Goal: Task Accomplishment & Management: Complete application form

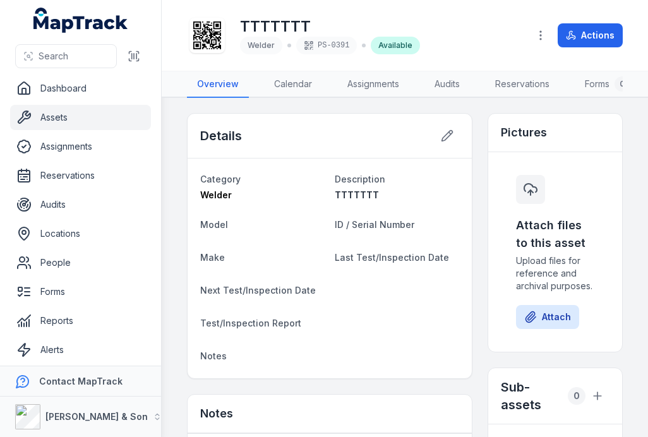
click at [454, 39] on div "TTTTTTT Welder PS-0391 Available" at bounding box center [352, 35] width 331 height 40
click at [608, 32] on button "Actions" at bounding box center [589, 35] width 65 height 24
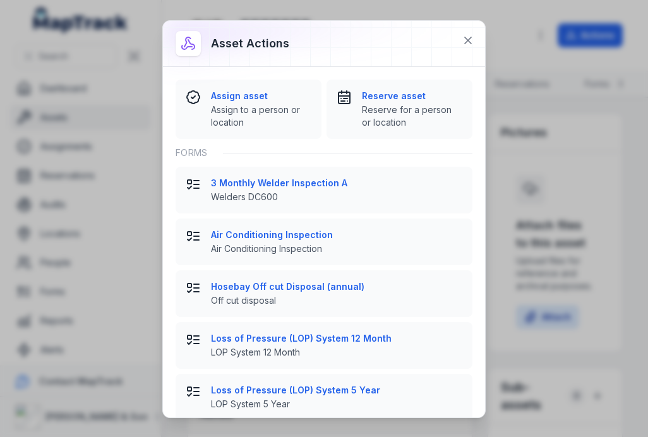
click at [353, 183] on strong "3 Monthly Welder Inspection A" at bounding box center [336, 183] width 251 height 13
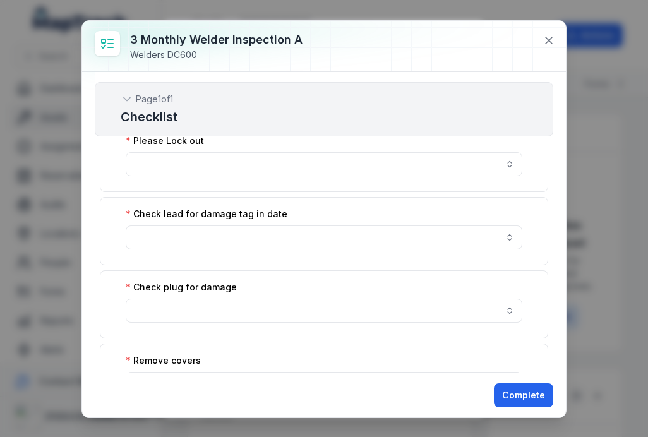
scroll to position [21, 0]
click at [417, 162] on button "button" at bounding box center [324, 163] width 396 height 24
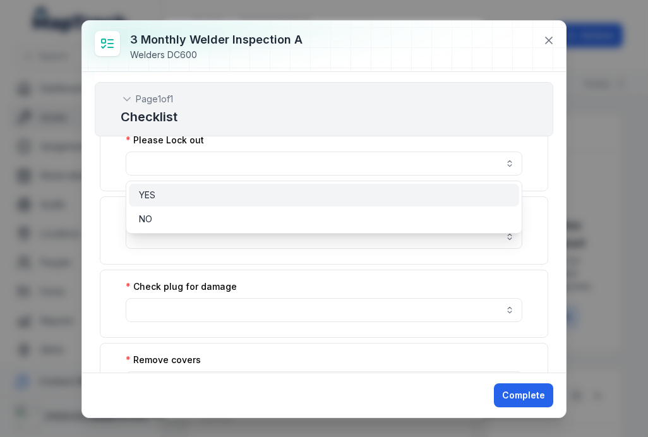
click at [382, 195] on div "YES" at bounding box center [324, 195] width 370 height 13
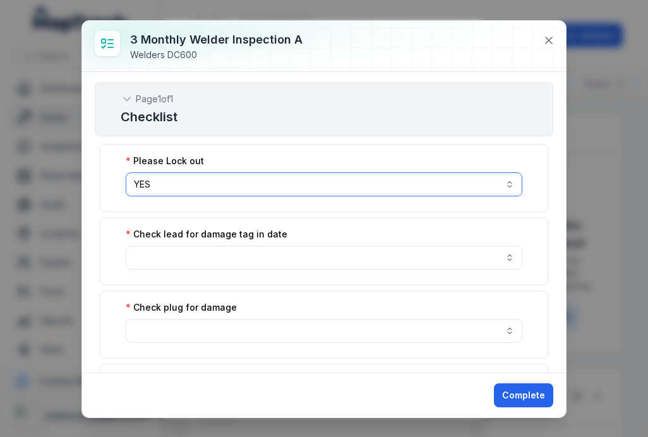
scroll to position [0, 0]
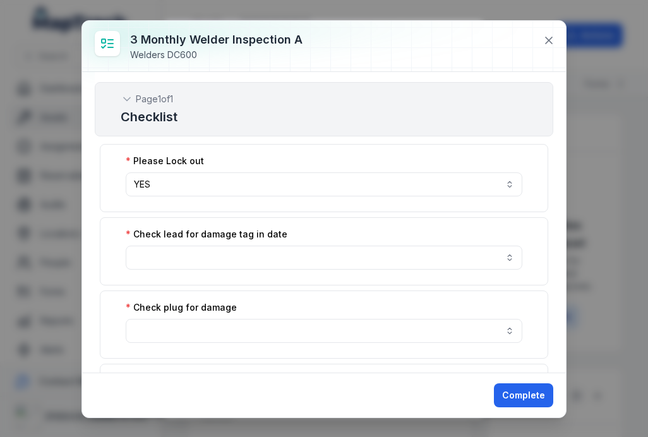
click at [478, 182] on button "YES ***" at bounding box center [324, 184] width 396 height 24
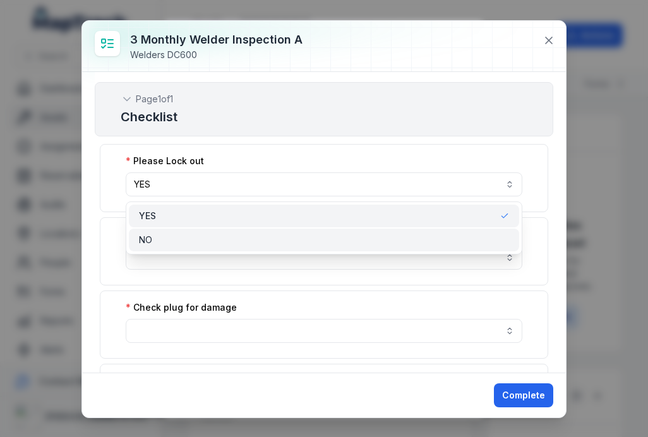
click at [389, 233] on div "NO" at bounding box center [324, 239] width 390 height 23
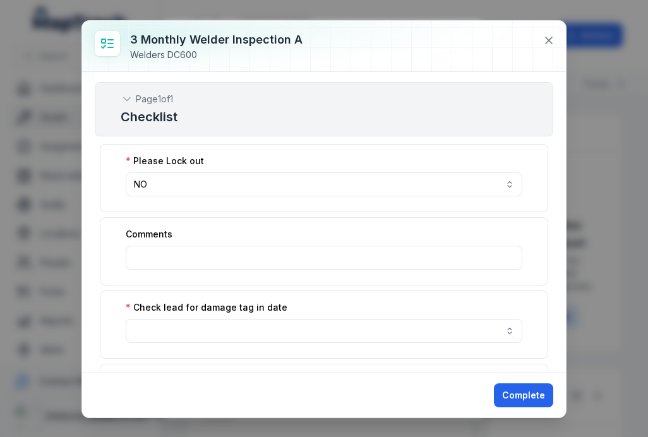
click at [442, 179] on button "NO **" at bounding box center [324, 184] width 396 height 24
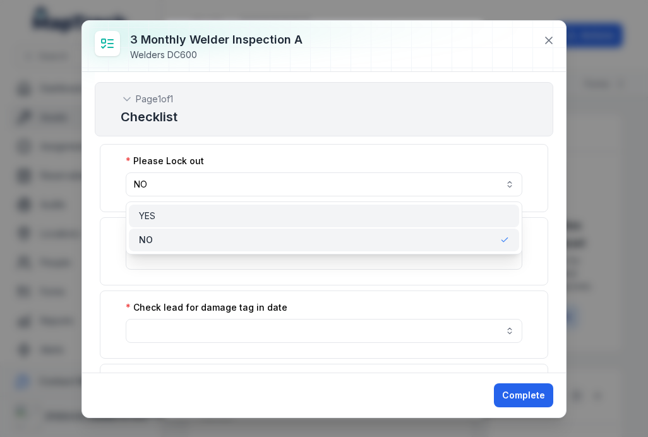
click at [418, 210] on div "YES" at bounding box center [324, 216] width 370 height 13
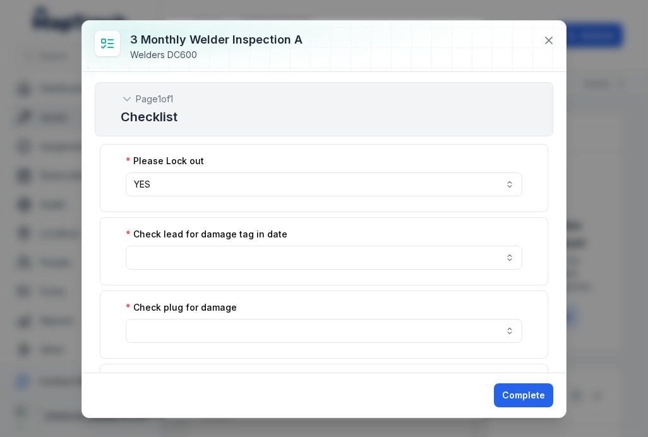
click at [402, 265] on button "button" at bounding box center [324, 258] width 396 height 24
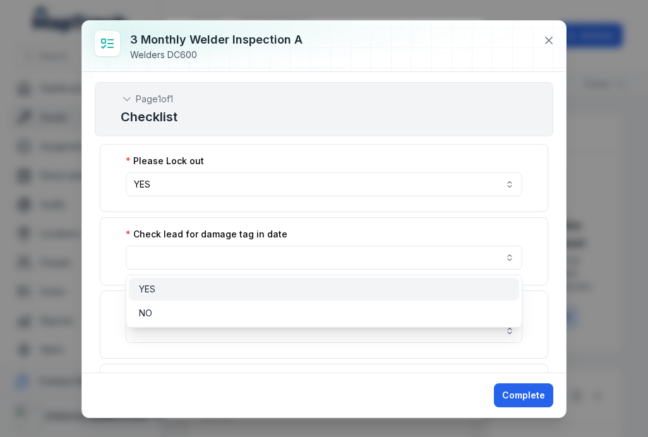
click at [311, 290] on div "YES" at bounding box center [324, 289] width 370 height 13
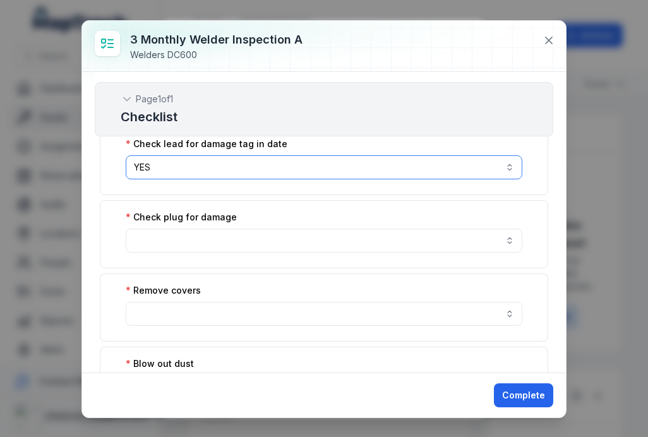
scroll to position [100, 0]
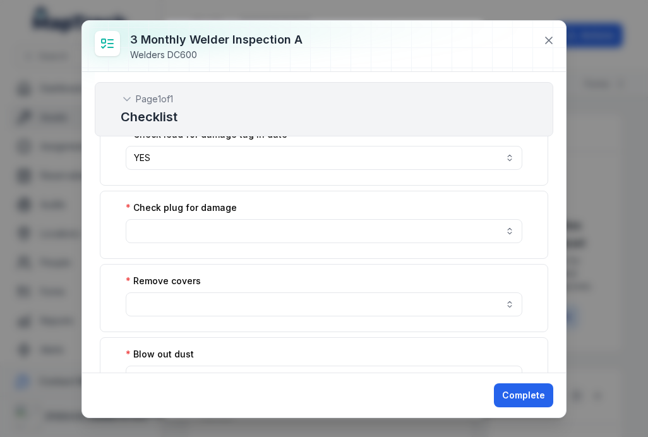
click at [338, 224] on button "button" at bounding box center [324, 231] width 396 height 24
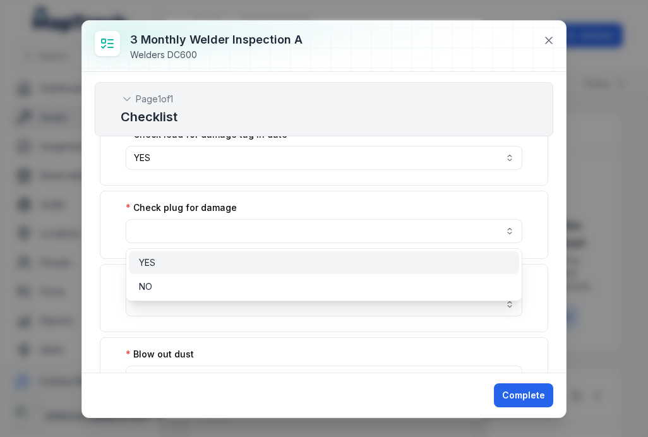
click at [317, 261] on div "YES" at bounding box center [324, 262] width 370 height 13
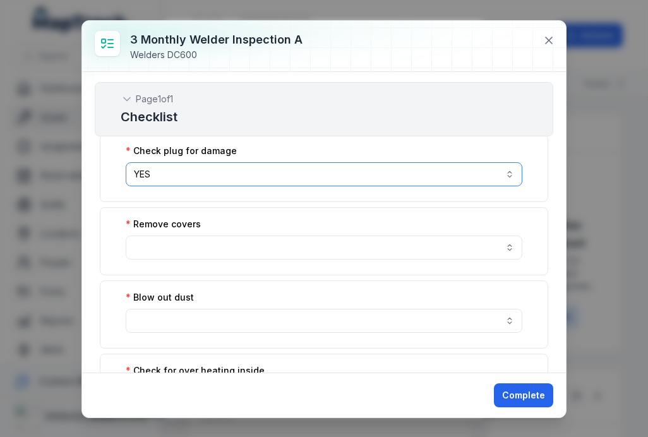
scroll to position [156, 0]
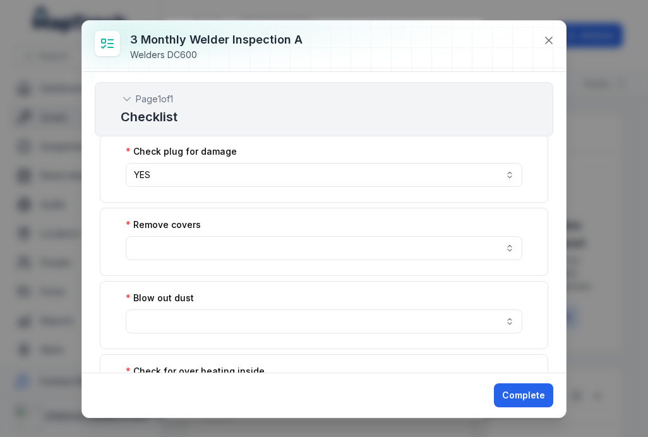
click at [318, 230] on div "Remove covers" at bounding box center [324, 224] width 396 height 13
click at [309, 243] on button "button" at bounding box center [324, 248] width 396 height 24
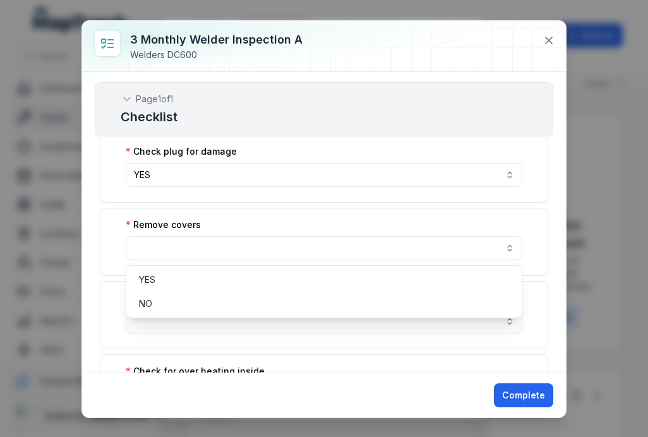
click at [309, 242] on button "button" at bounding box center [324, 248] width 396 height 24
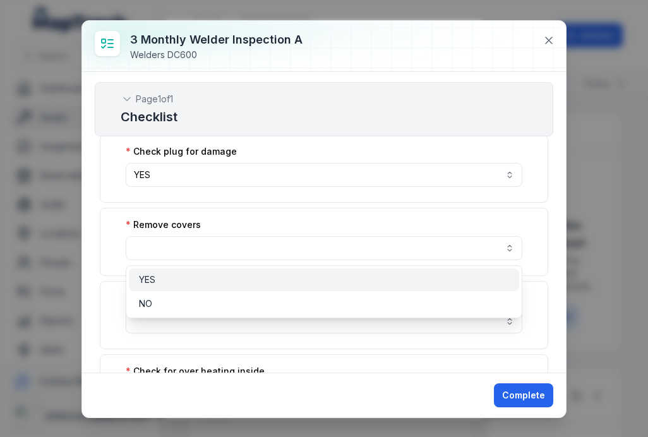
click at [295, 281] on div "YES" at bounding box center [324, 279] width 370 height 13
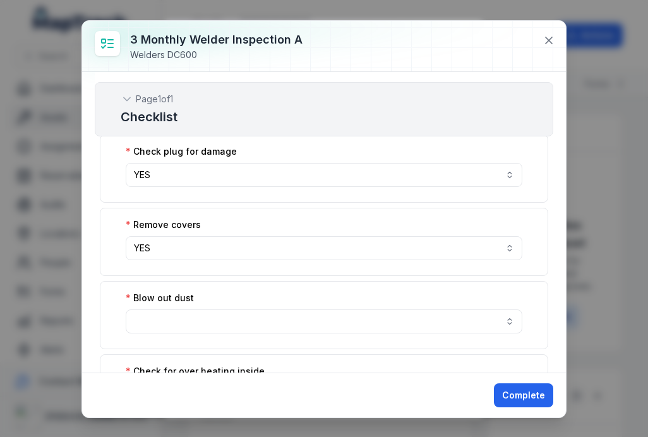
click at [303, 311] on button "button" at bounding box center [324, 321] width 396 height 24
click at [279, 354] on div "Check for over heating inside" at bounding box center [324, 388] width 448 height 68
click at [279, 320] on button "button" at bounding box center [324, 321] width 396 height 24
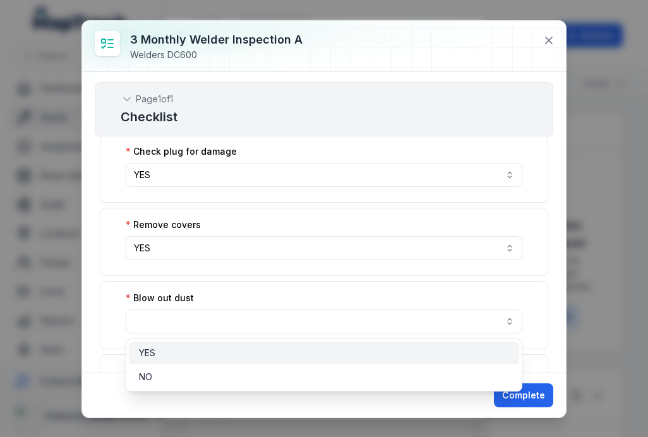
click at [269, 349] on div "YES" at bounding box center [324, 353] width 370 height 13
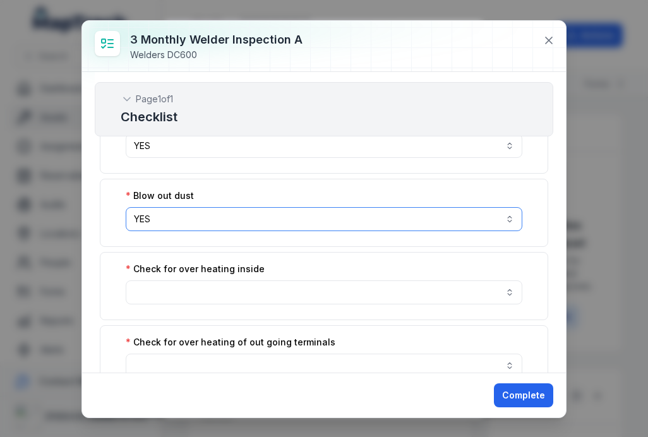
scroll to position [263, 0]
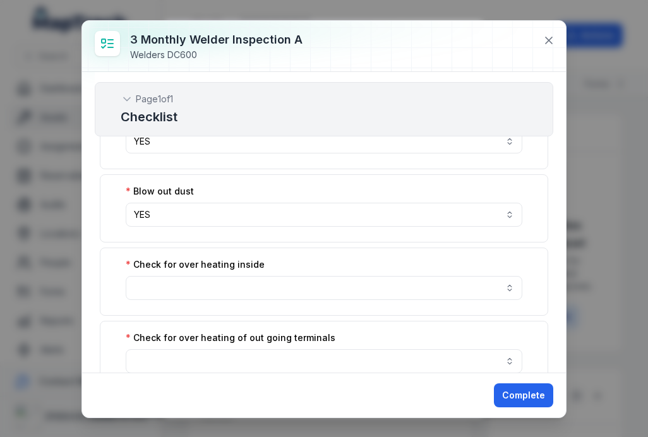
click at [289, 290] on button "button" at bounding box center [324, 288] width 396 height 24
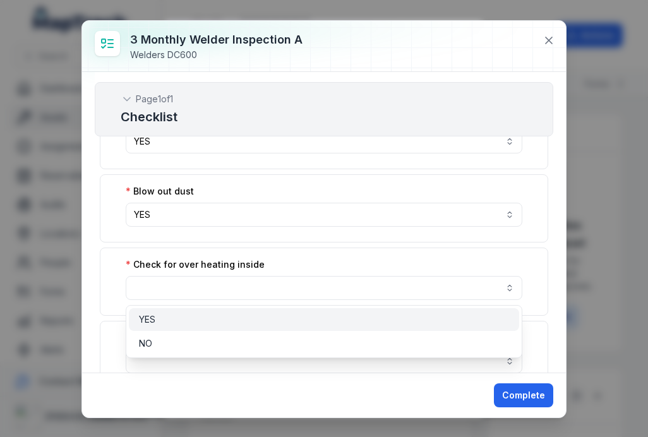
click at [273, 316] on div "YES" at bounding box center [324, 319] width 370 height 13
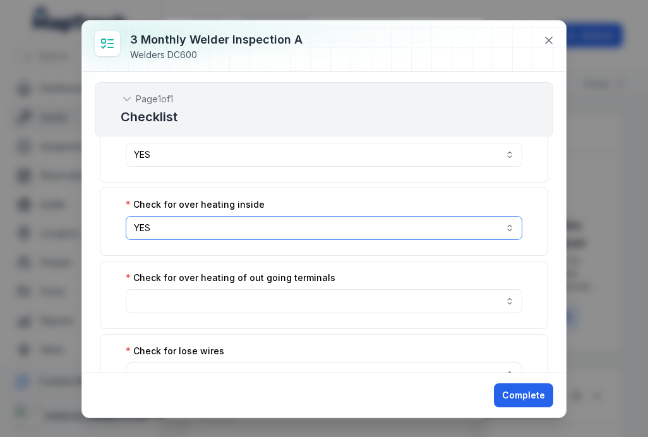
scroll to position [350, 0]
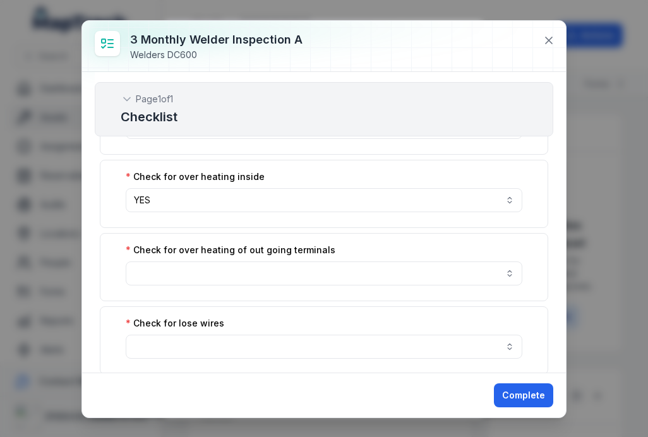
click at [281, 264] on button "button" at bounding box center [324, 273] width 396 height 24
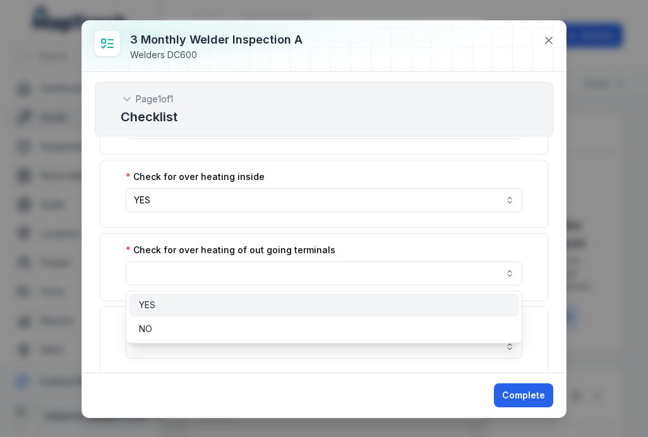
click at [266, 309] on div "YES" at bounding box center [324, 305] width 370 height 13
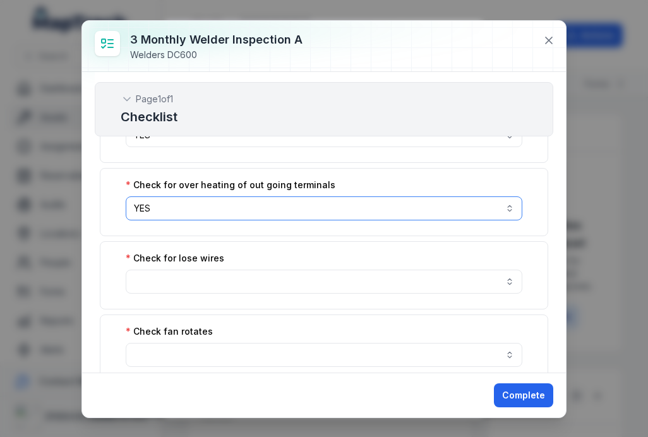
scroll to position [425, 0]
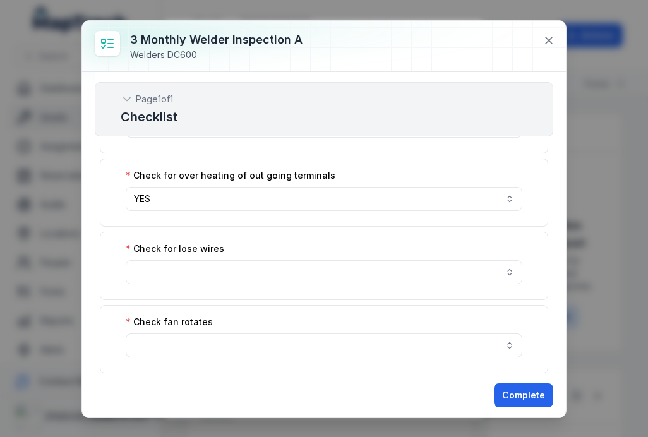
click at [280, 257] on div "Check for lose wires" at bounding box center [324, 266] width 448 height 68
click at [271, 273] on button "button" at bounding box center [324, 272] width 396 height 24
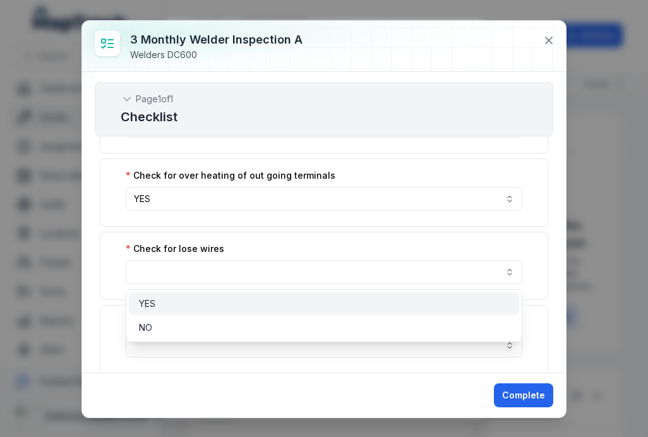
click at [256, 300] on div "YES" at bounding box center [324, 303] width 370 height 13
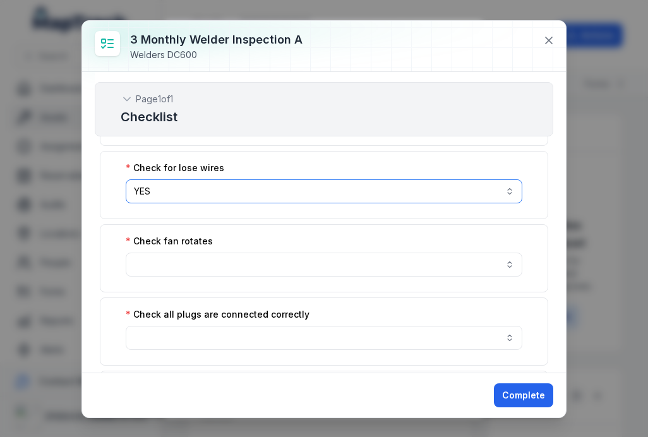
scroll to position [506, 0]
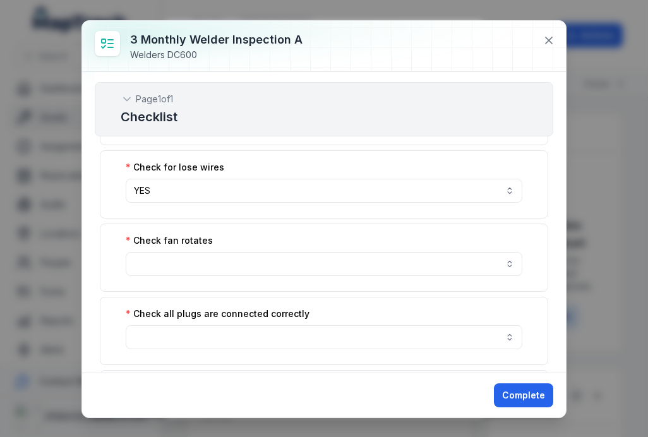
click at [270, 257] on button "button" at bounding box center [324, 264] width 396 height 24
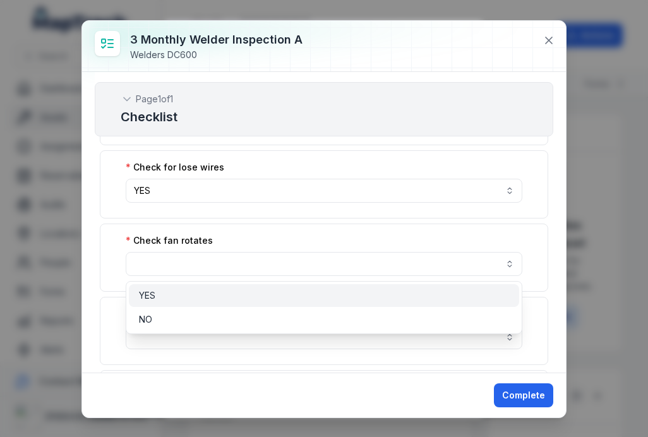
click at [259, 305] on div "YES" at bounding box center [324, 295] width 390 height 23
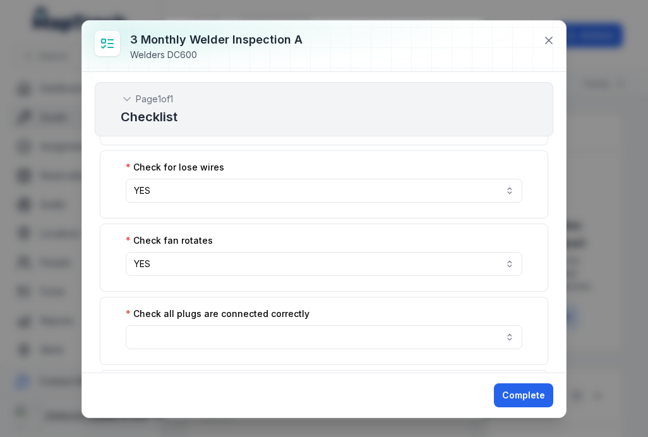
click at [268, 331] on button "button" at bounding box center [324, 337] width 396 height 24
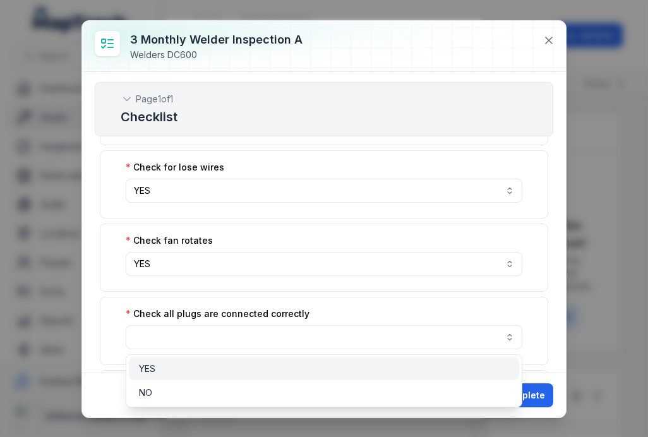
click at [259, 359] on div "YES" at bounding box center [324, 368] width 390 height 23
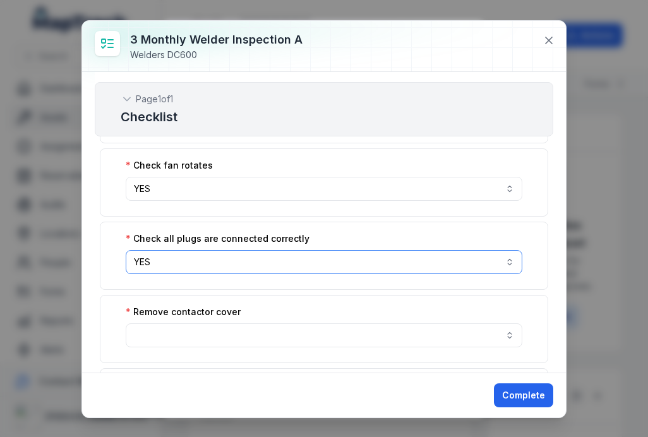
scroll to position [624, 0]
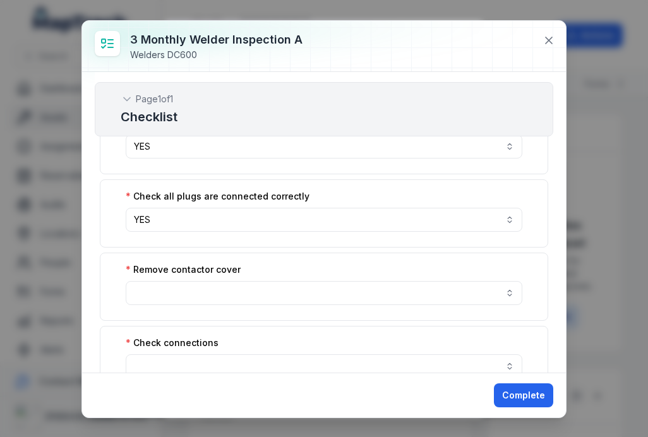
click at [261, 295] on button "button" at bounding box center [324, 293] width 396 height 24
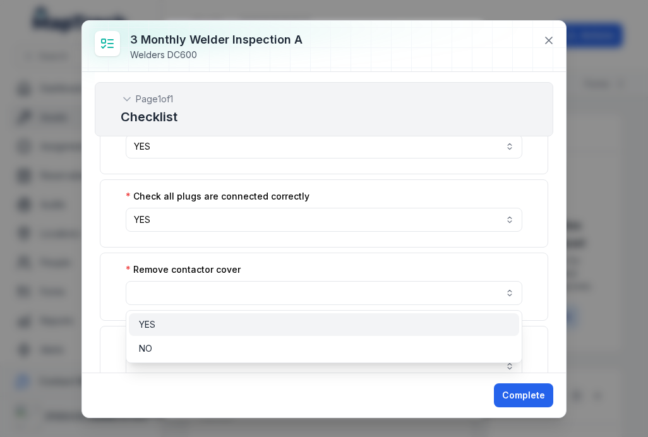
click at [252, 328] on div "YES" at bounding box center [324, 324] width 370 height 13
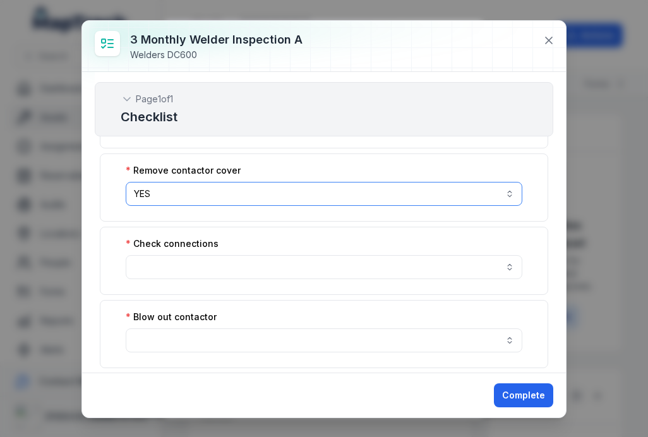
scroll to position [723, 0]
click at [261, 259] on button "button" at bounding box center [324, 266] width 396 height 24
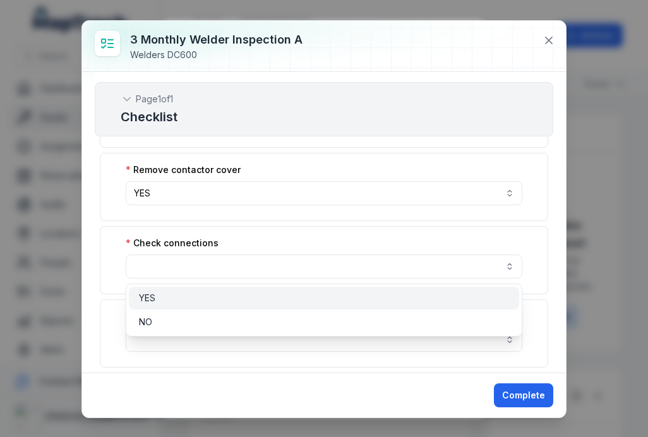
click at [250, 304] on div "YES" at bounding box center [324, 298] width 390 height 23
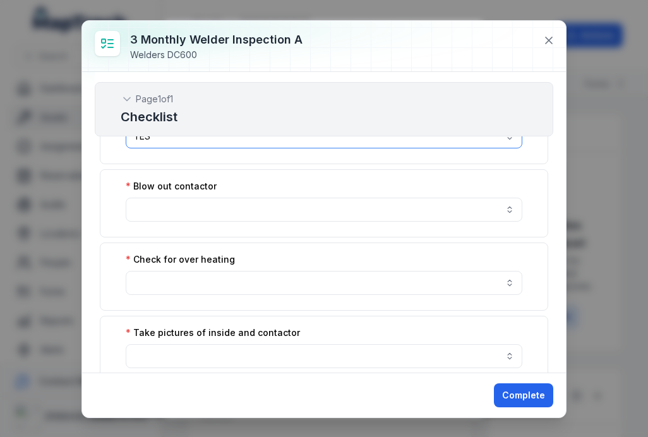
scroll to position [853, 0]
click at [263, 228] on div "Blow out contactor" at bounding box center [324, 204] width 448 height 68
click at [279, 204] on button "button" at bounding box center [324, 210] width 396 height 24
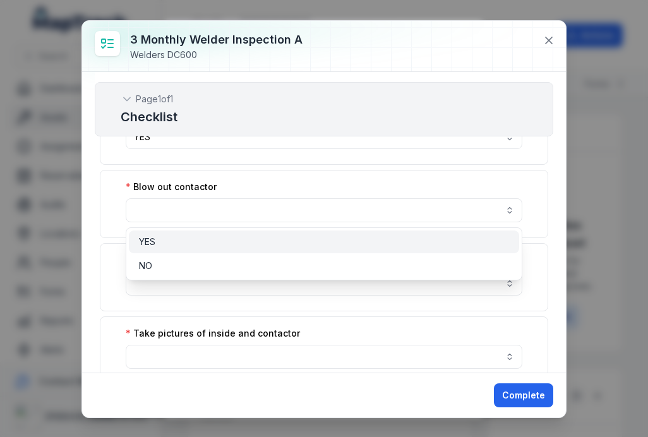
click at [260, 241] on div "YES" at bounding box center [324, 241] width 370 height 13
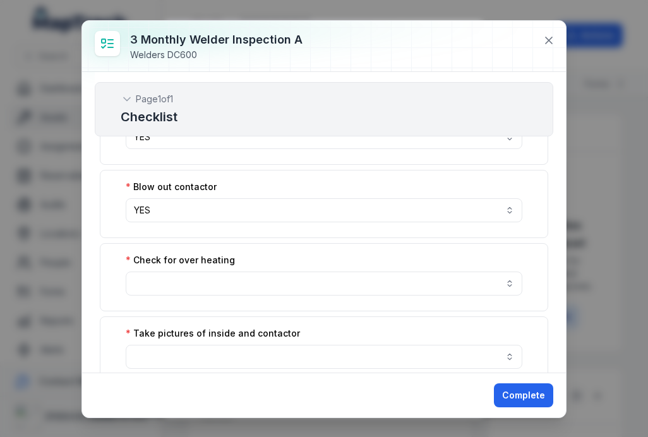
click at [259, 281] on button "button" at bounding box center [324, 283] width 396 height 24
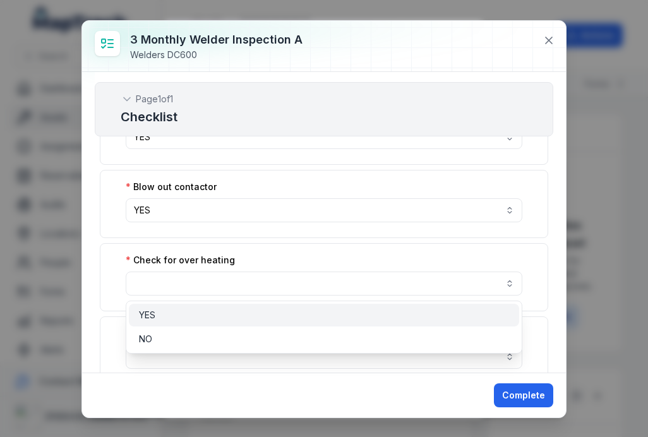
click at [241, 315] on div "YES" at bounding box center [324, 315] width 370 height 13
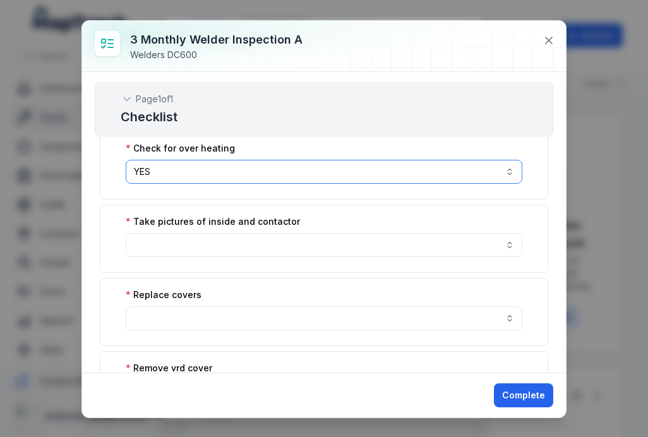
scroll to position [965, 0]
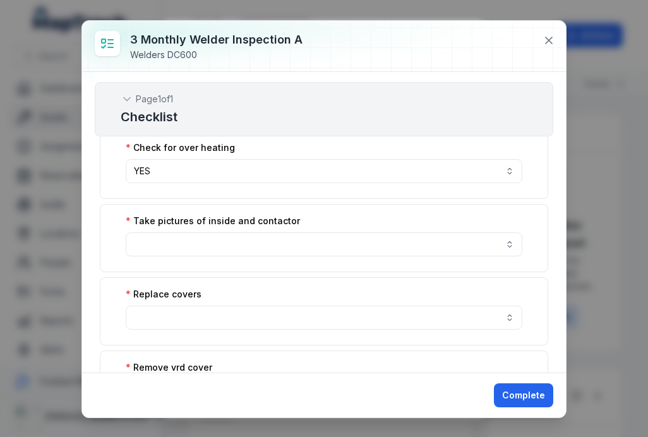
click at [263, 241] on button "button" at bounding box center [324, 244] width 396 height 24
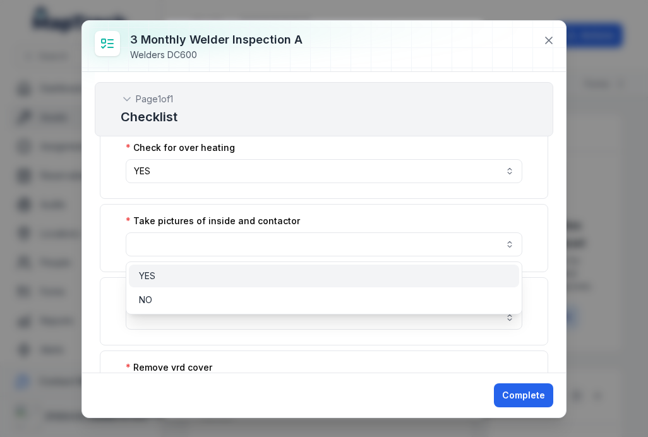
click at [249, 268] on div "YES" at bounding box center [324, 275] width 390 height 23
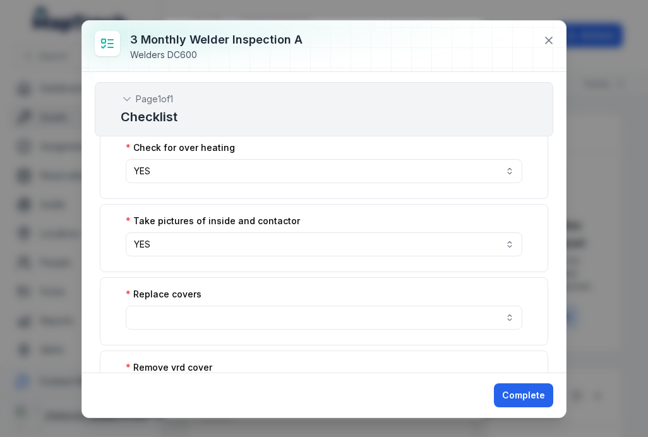
click at [245, 325] on button "button" at bounding box center [324, 317] width 396 height 24
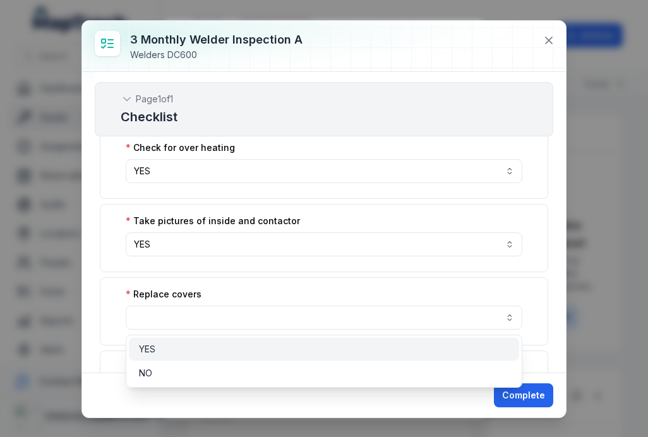
click at [242, 349] on div "YES" at bounding box center [324, 349] width 370 height 13
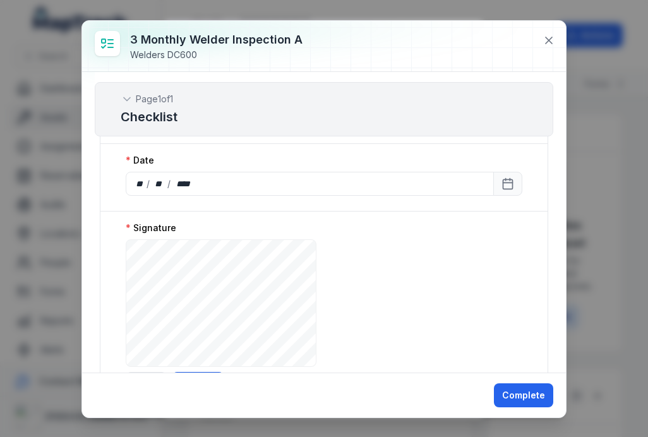
scroll to position [2006, 0]
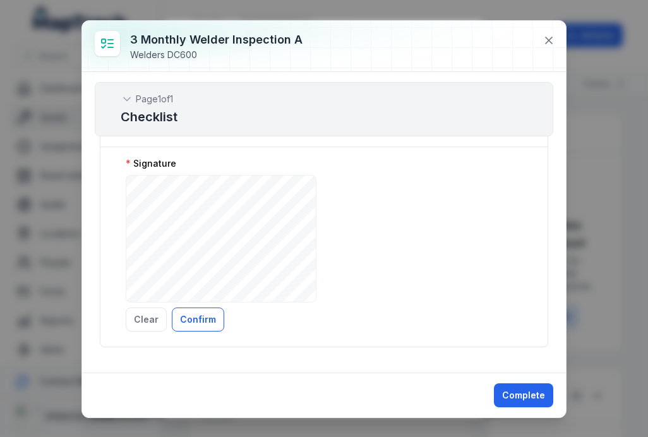
click at [216, 314] on button "Confirm" at bounding box center [198, 319] width 52 height 24
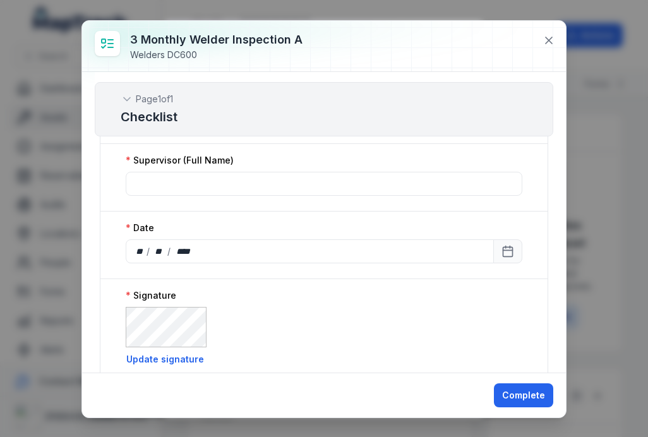
scroll to position [1945, 0]
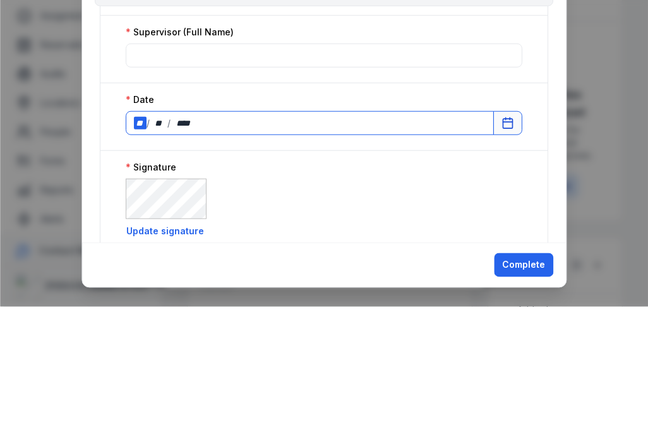
click at [314, 241] on div "** / ** / ****" at bounding box center [310, 253] width 368 height 24
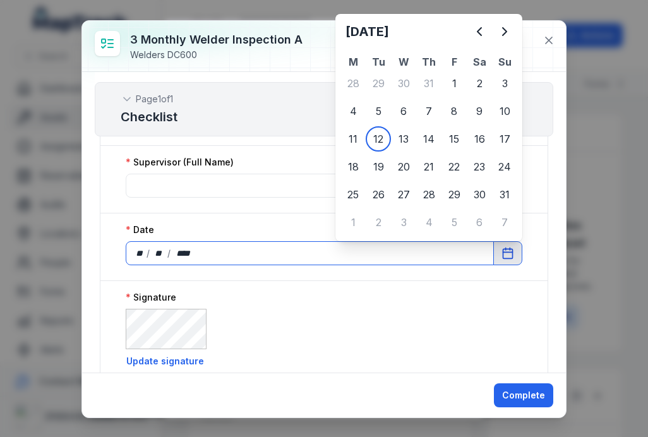
click at [414, 136] on div "Page 1 of 1 Checklist" at bounding box center [324, 109] width 458 height 54
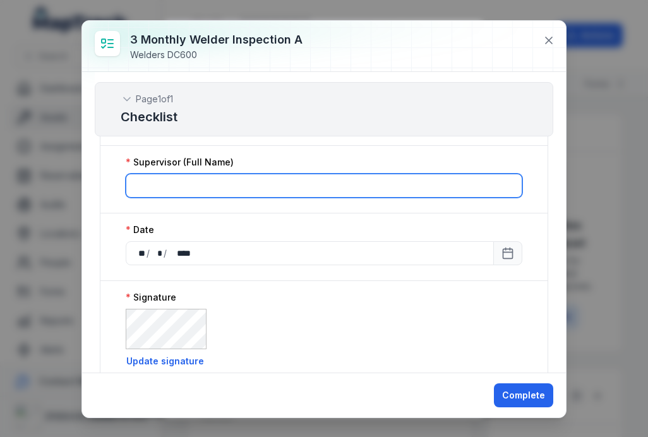
click at [338, 184] on input ":r56:-form-item-label" at bounding box center [324, 186] width 396 height 24
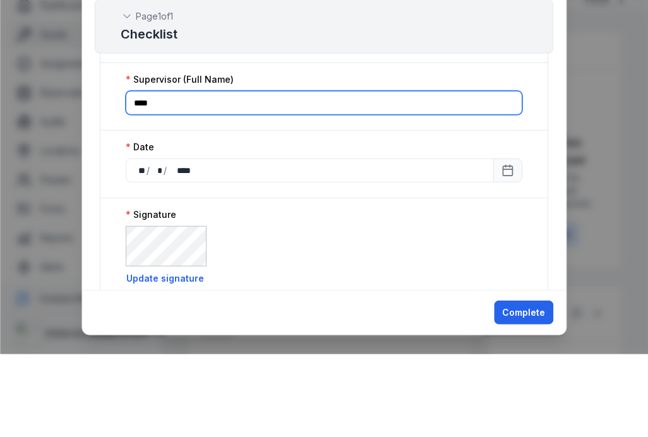
type input "****"
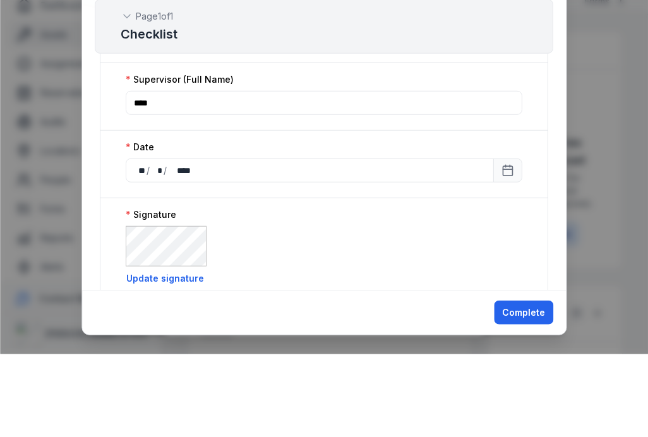
click at [514, 146] on div "Supervisor (Full Name) ****" at bounding box center [324, 180] width 448 height 68
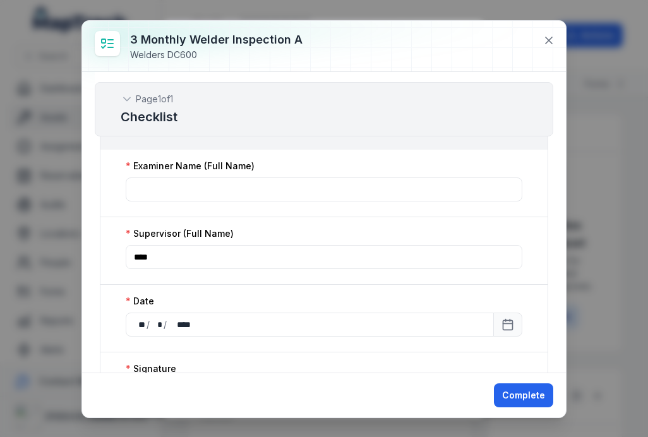
scroll to position [1872, 0]
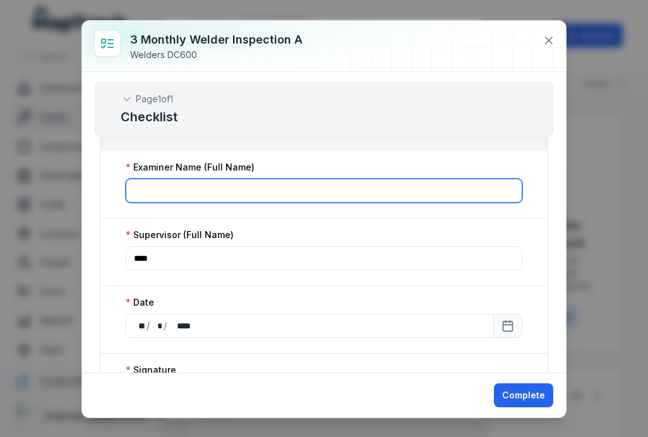
click at [345, 189] on input ":r55:-form-item-label" at bounding box center [324, 191] width 396 height 24
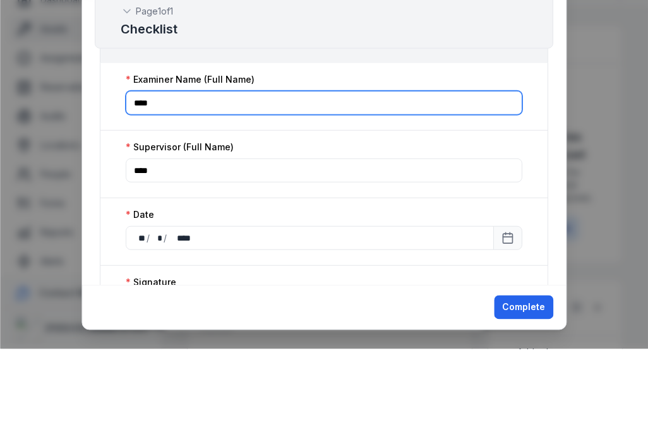
type input "****"
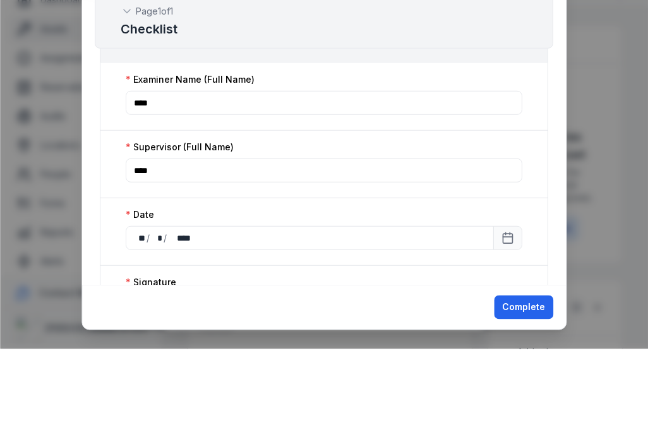
click at [501, 161] on div "Examiner Name (Full Name)" at bounding box center [324, 167] width 396 height 13
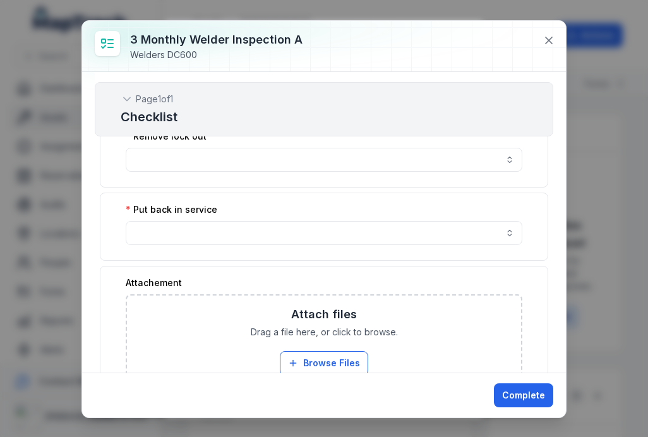
scroll to position [1561, 0]
click at [336, 237] on button "button" at bounding box center [324, 234] width 396 height 24
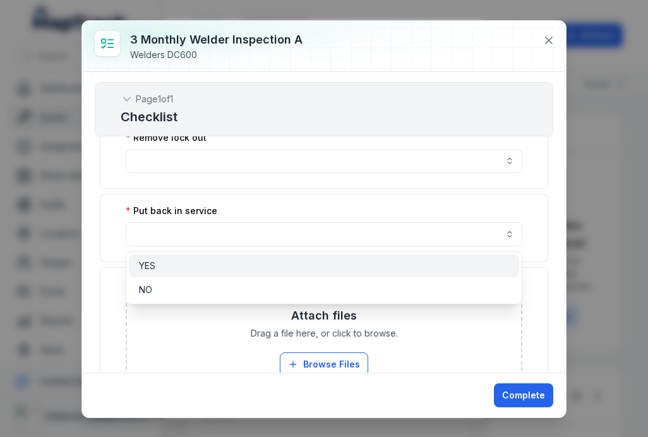
click at [297, 271] on div "YES" at bounding box center [324, 265] width 370 height 13
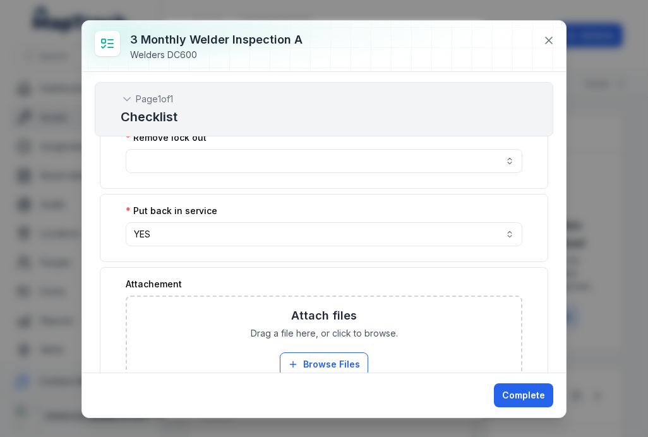
click at [325, 169] on button "button" at bounding box center [324, 161] width 396 height 24
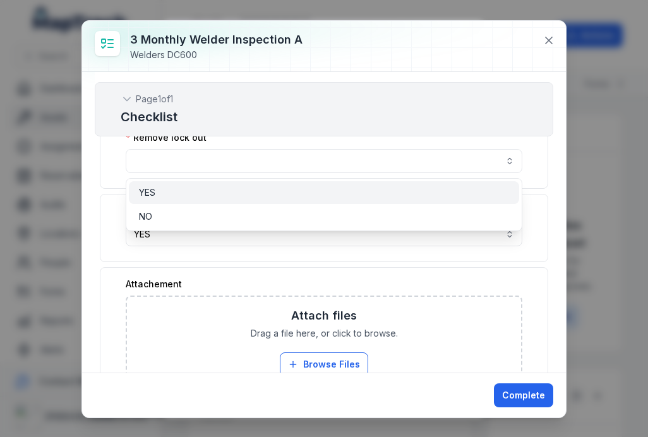
click at [297, 196] on div "YES" at bounding box center [324, 192] width 370 height 13
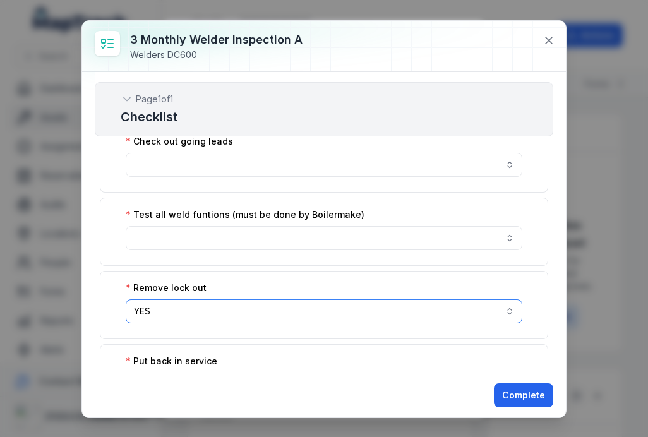
scroll to position [1407, 0]
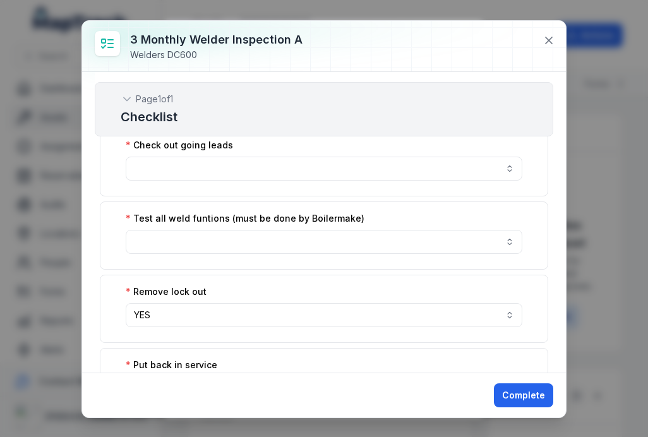
click at [277, 232] on button "button" at bounding box center [324, 242] width 396 height 24
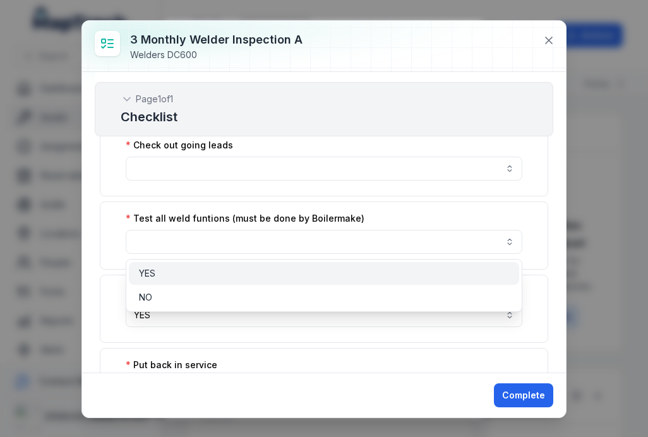
click at [262, 263] on div "YES" at bounding box center [324, 273] width 390 height 23
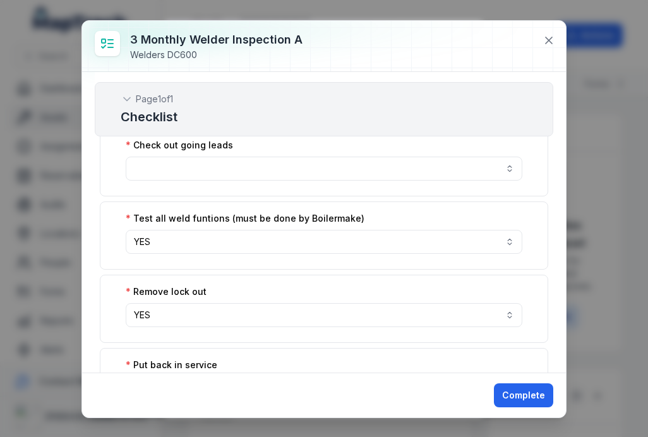
click at [302, 165] on button "button" at bounding box center [324, 169] width 396 height 24
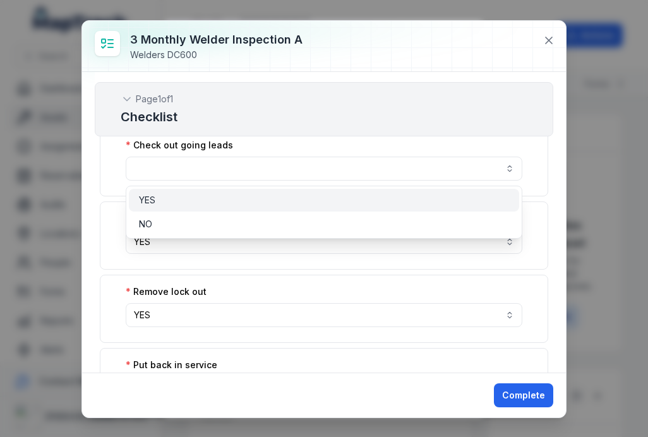
click at [283, 204] on div "YES" at bounding box center [324, 200] width 370 height 13
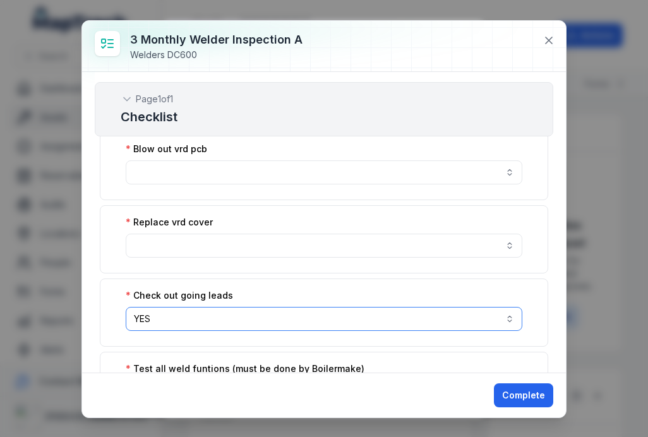
scroll to position [1247, 0]
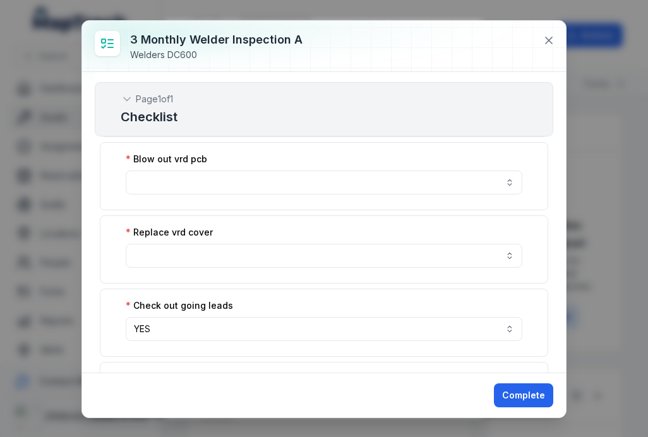
click at [261, 252] on button "button" at bounding box center [324, 256] width 396 height 24
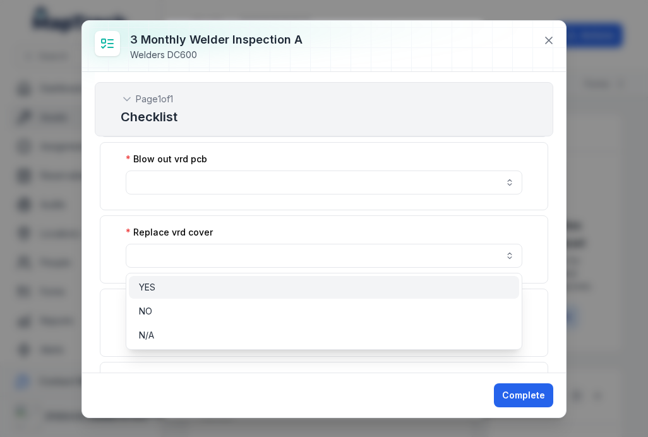
click at [247, 289] on div "YES" at bounding box center [324, 287] width 370 height 13
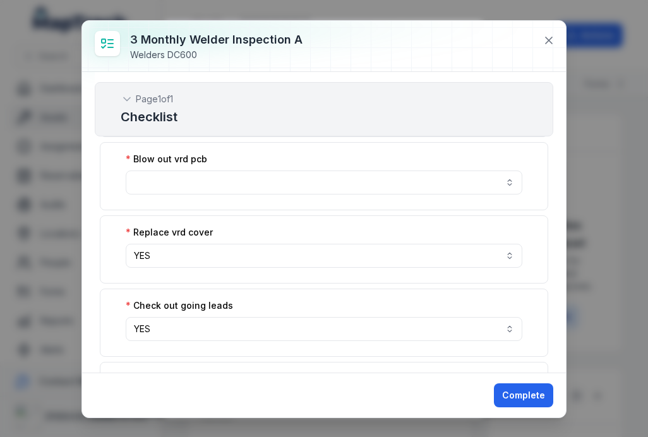
click at [278, 193] on button "button" at bounding box center [324, 182] width 396 height 24
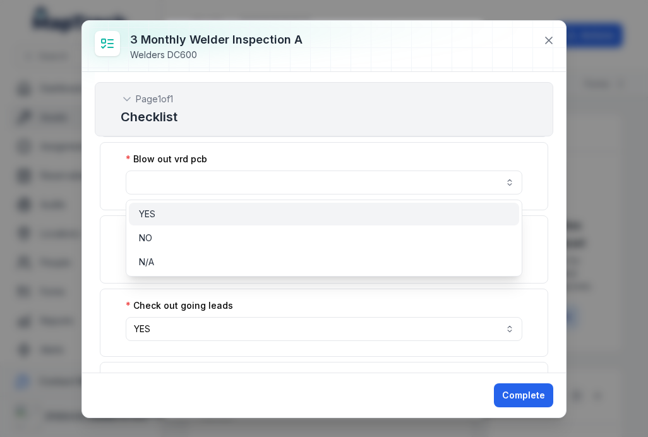
click at [266, 221] on div "YES" at bounding box center [324, 214] width 390 height 23
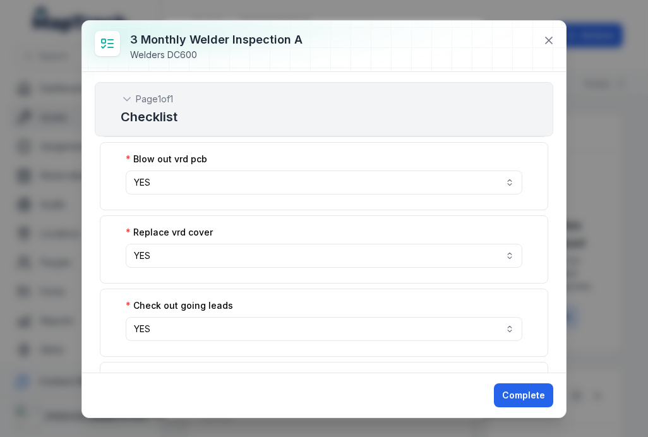
click at [304, 173] on button "YES ***" at bounding box center [324, 182] width 396 height 24
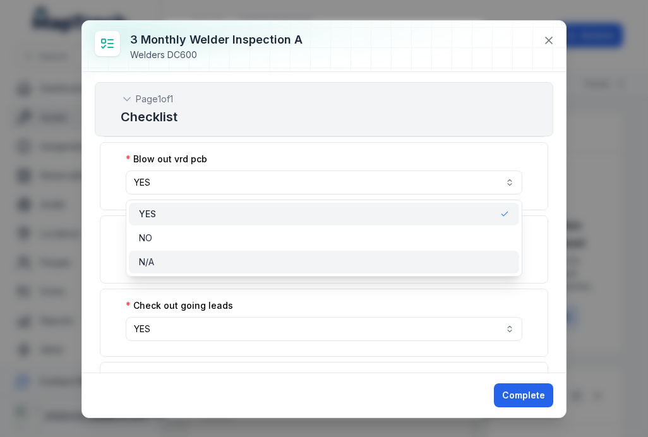
click at [247, 259] on div "N/A" at bounding box center [324, 262] width 370 height 13
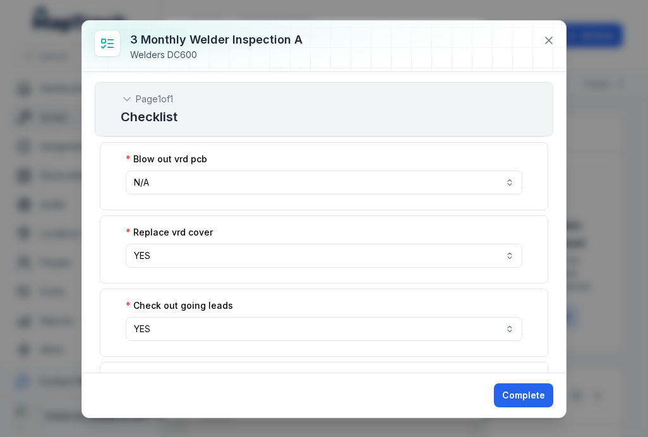
click at [256, 251] on button "YES ***" at bounding box center [324, 256] width 396 height 24
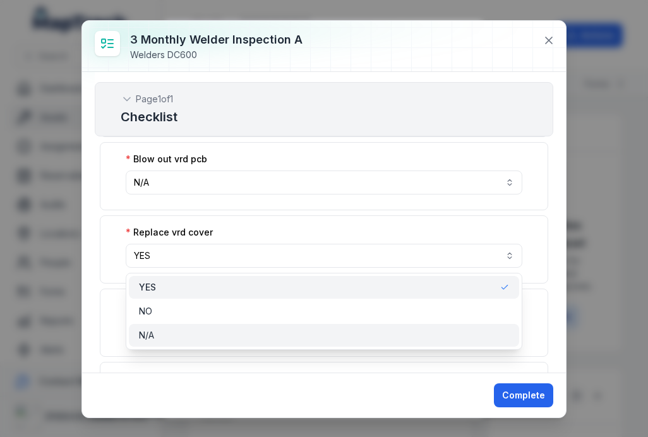
click at [237, 333] on div "N/A" at bounding box center [324, 335] width 370 height 13
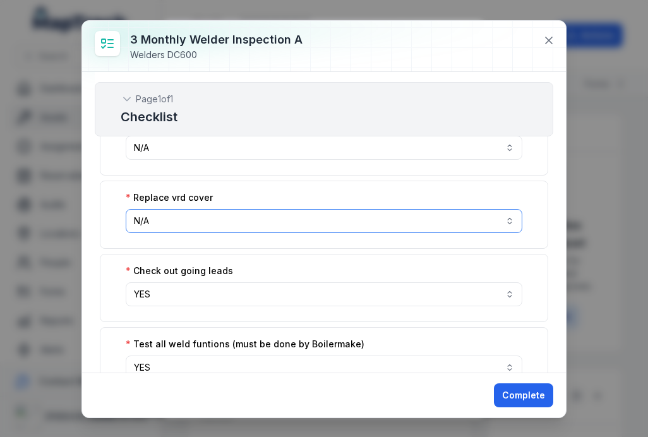
scroll to position [1290, 0]
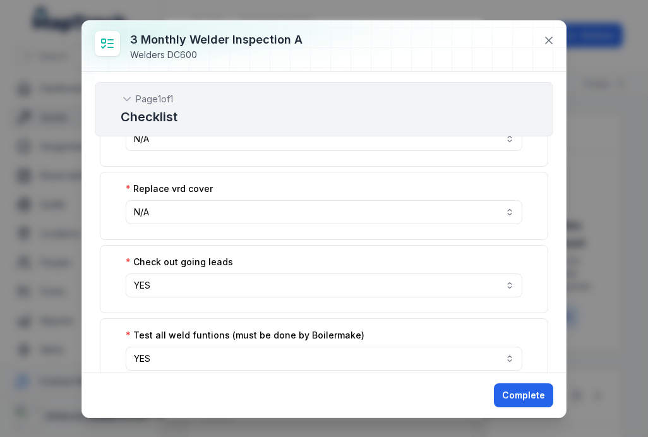
click at [240, 283] on button "YES ***" at bounding box center [324, 285] width 396 height 24
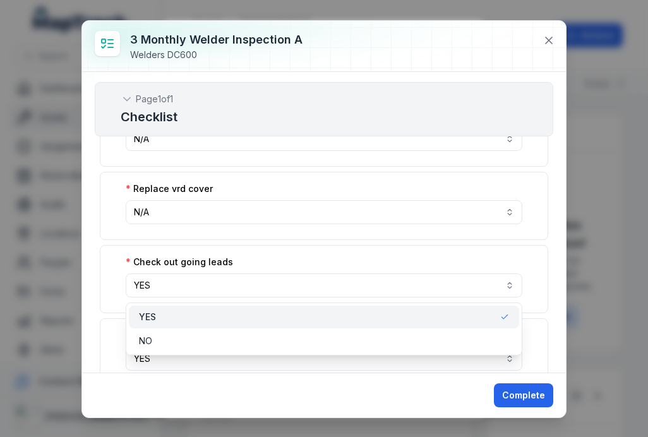
click at [244, 278] on button "YES ***" at bounding box center [324, 285] width 396 height 24
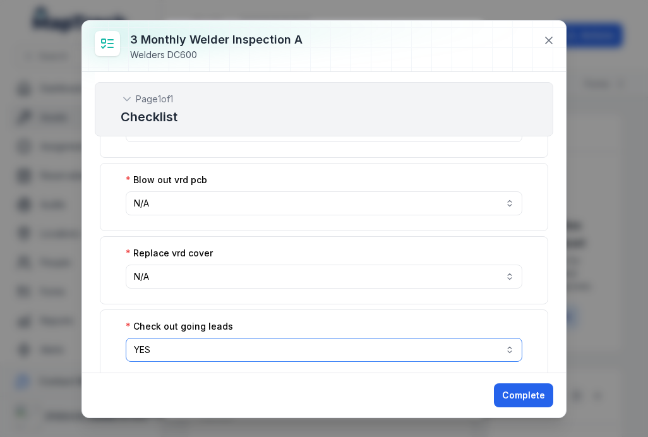
scroll to position [1150, 0]
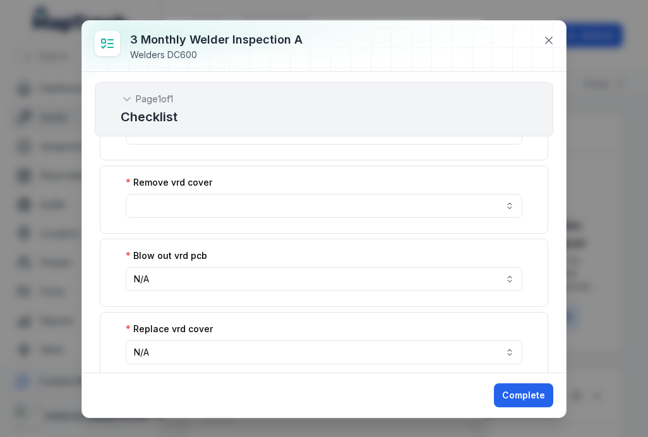
click at [266, 208] on button "button" at bounding box center [324, 206] width 396 height 24
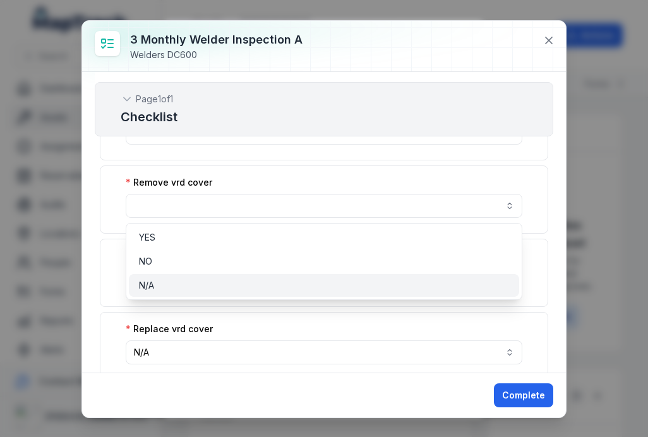
click at [244, 291] on div "N/A" at bounding box center [324, 285] width 370 height 13
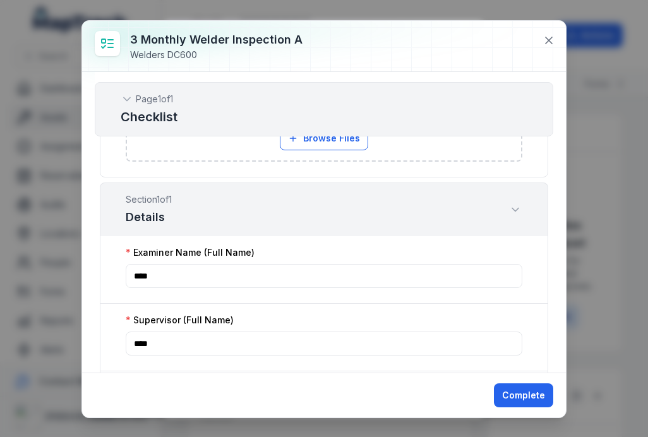
scroll to position [1781, 0]
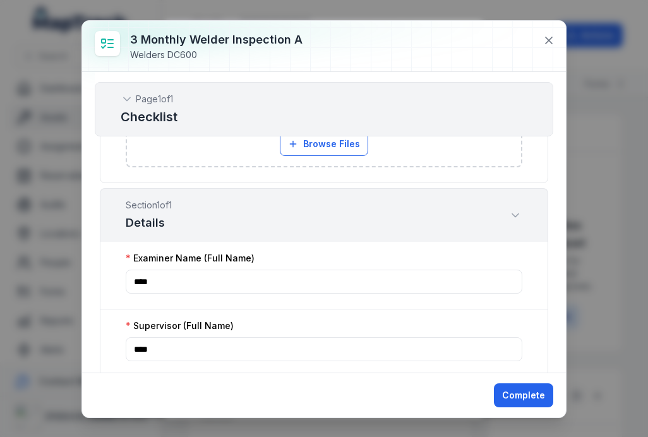
click at [339, 162] on div "Attach files Drag a file here, or click to browse. Browse Files Take Photos" at bounding box center [324, 121] width 394 height 90
click at [343, 145] on button "Browse Files" at bounding box center [324, 144] width 88 height 24
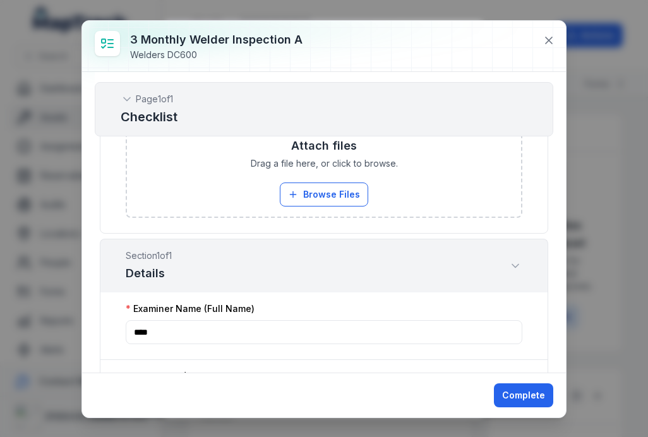
click at [534, 401] on button "Complete" at bounding box center [523, 395] width 59 height 24
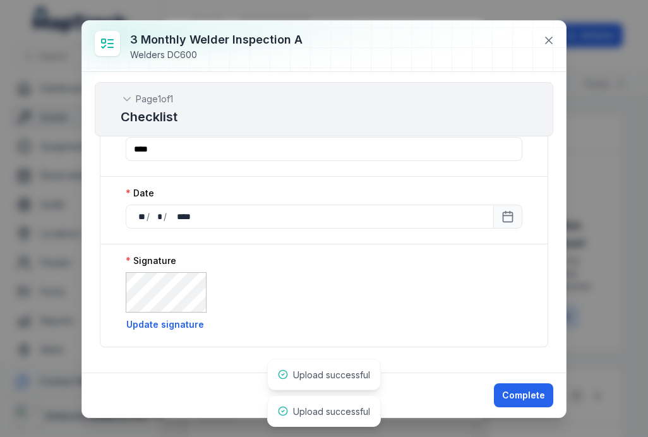
scroll to position [2042, 0]
